Goal: Entertainment & Leisure: Browse casually

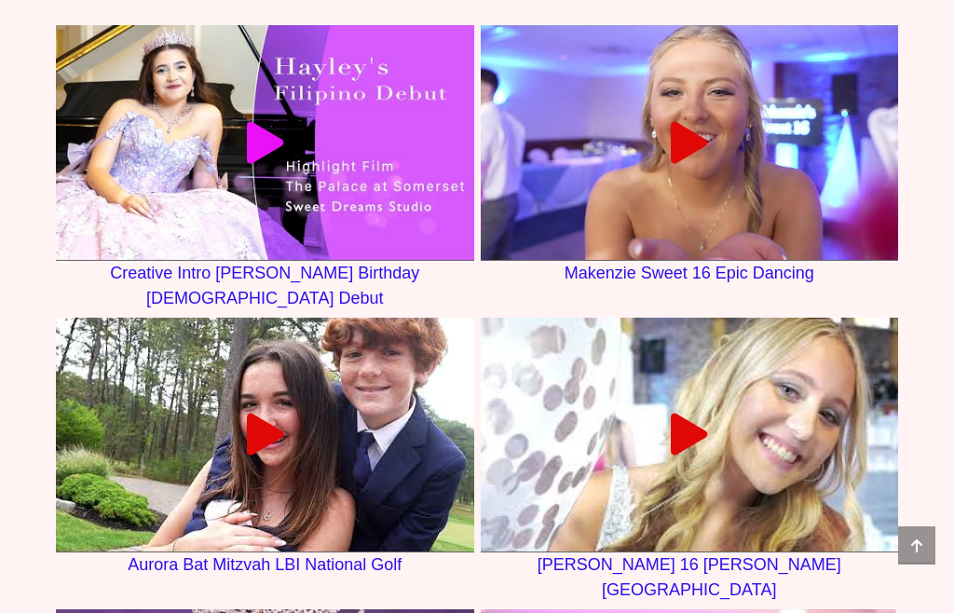
scroll to position [2655, 0]
click at [164, 251] on link at bounding box center [265, 142] width 418 height 235
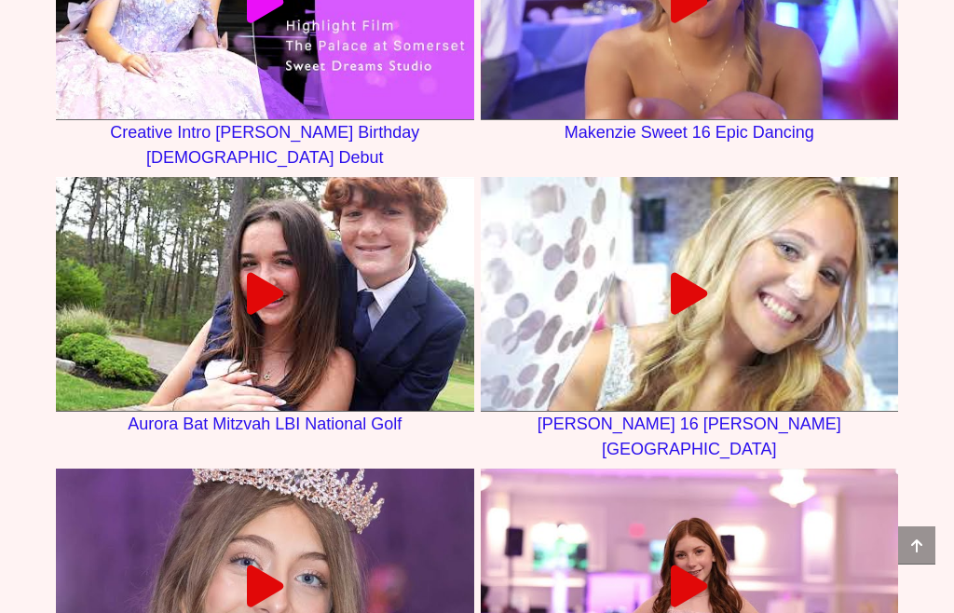
scroll to position [2793, 0]
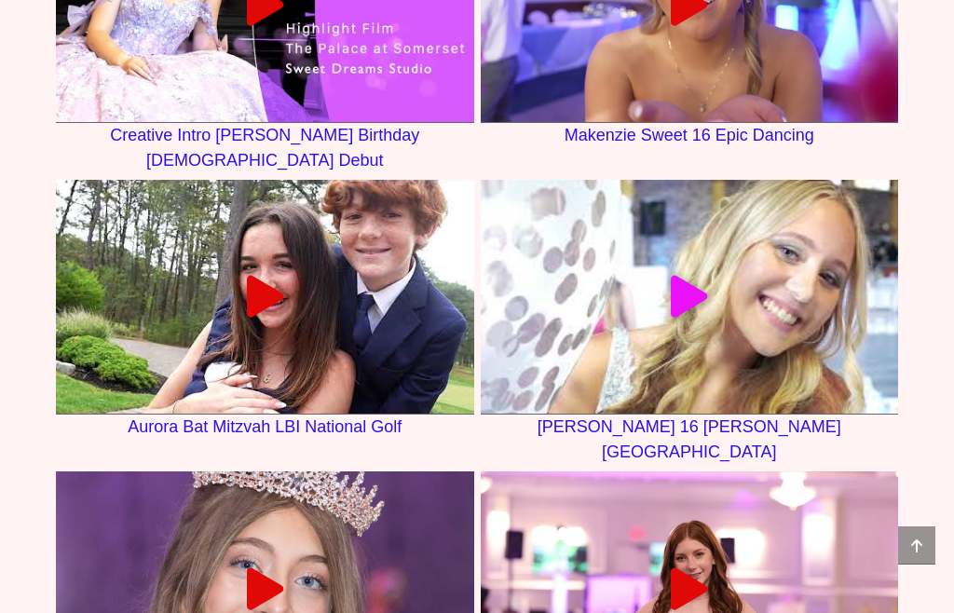
click at [753, 380] on link at bounding box center [690, 297] width 418 height 235
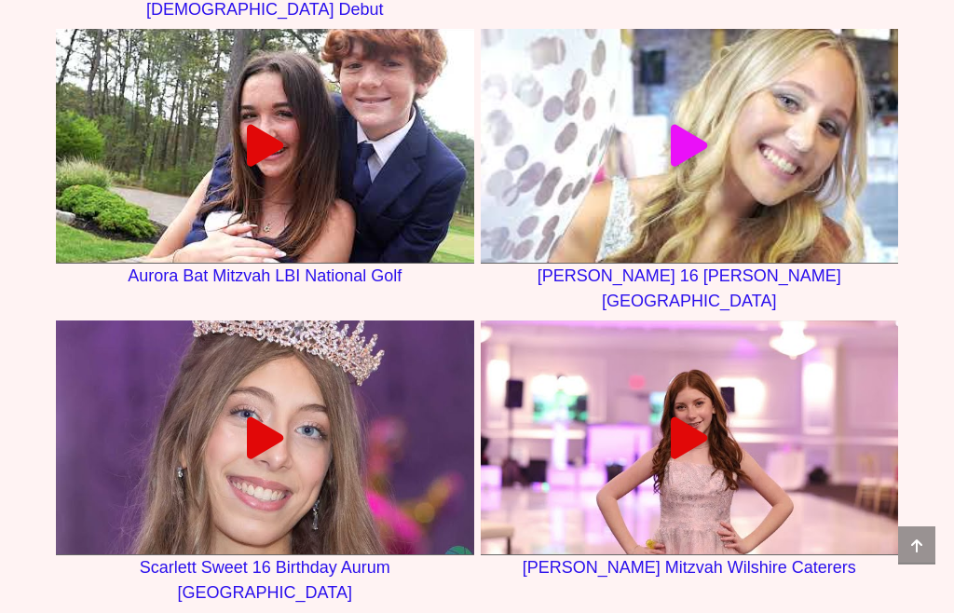
scroll to position [2941, 0]
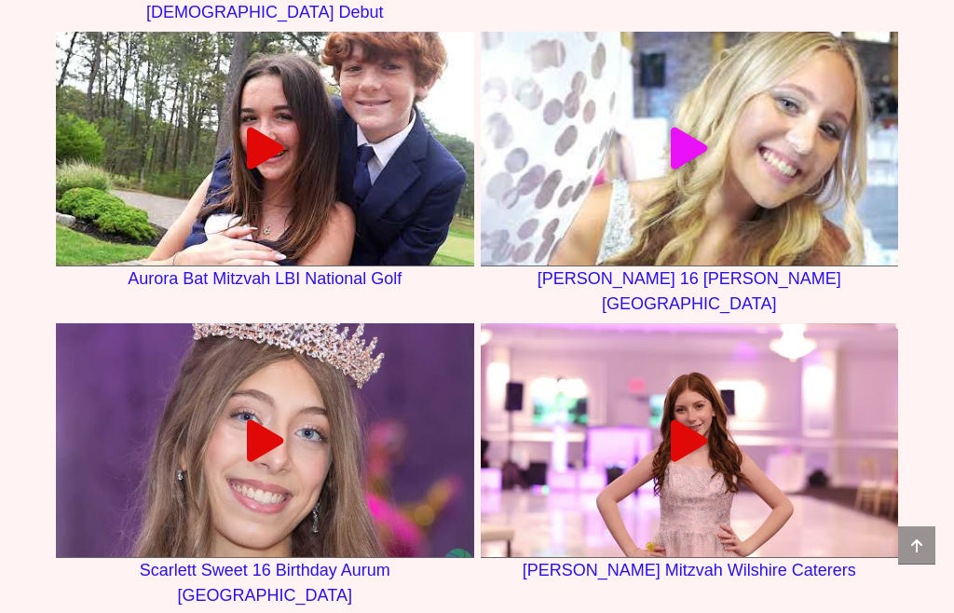
click at [159, 461] on div at bounding box center [265, 440] width 418 height 42
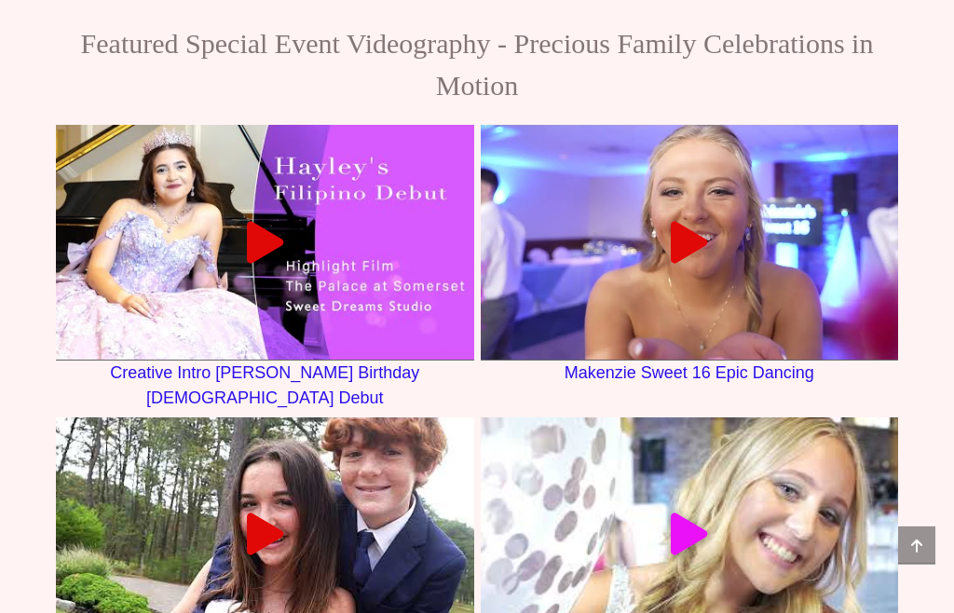
scroll to position [2556, 0]
click at [128, 360] on link at bounding box center [265, 242] width 418 height 235
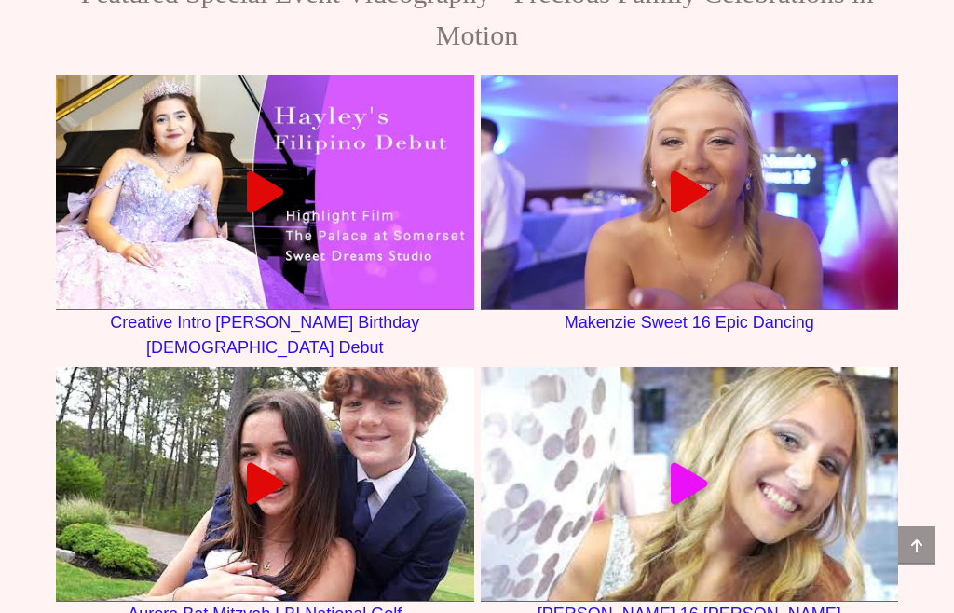
scroll to position [2606, 0]
